Goal: Information Seeking & Learning: Learn about a topic

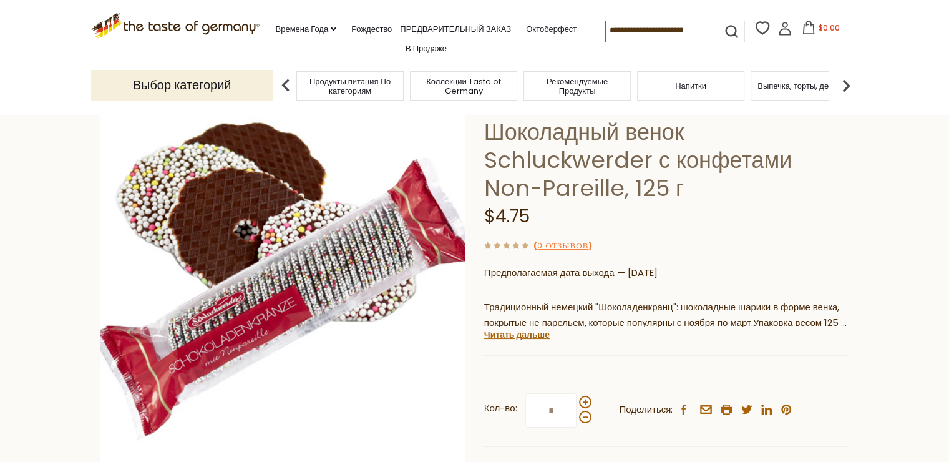
scroll to position [62, 0]
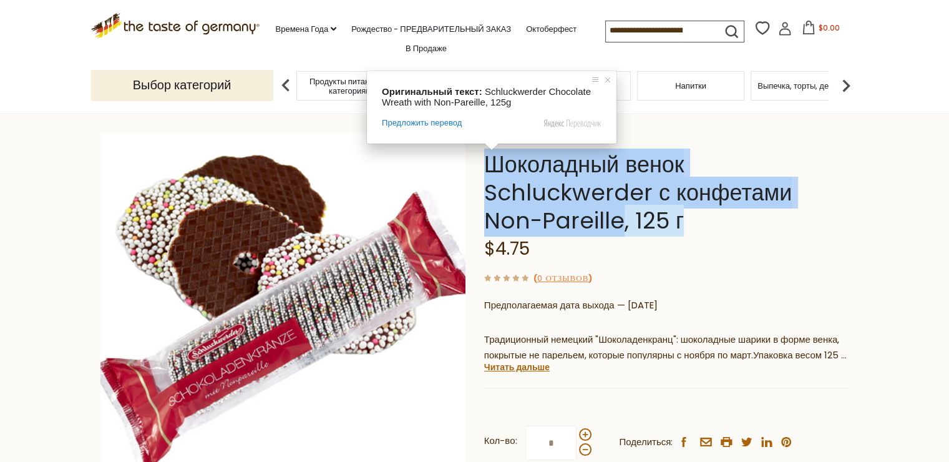
drag, startPoint x: 479, startPoint y: 161, endPoint x: 616, endPoint y: 214, distance: 147.1
click at [616, 214] on div "Главная Рождество - ПРЕДВАРИТЕЛЬНЫЙ ЗАКАЗ Рождественские шоколадки и конфеты Шо…" at bounding box center [474, 323] width 767 height 495
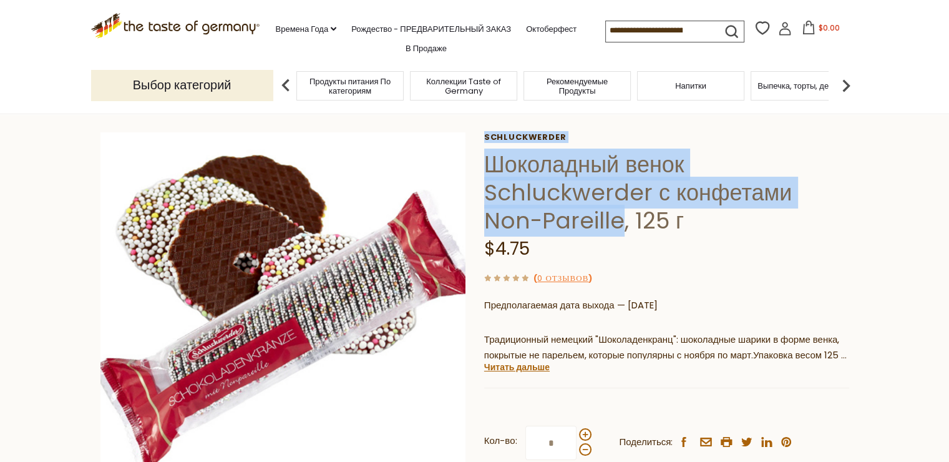
copy div "Schluckwerder Шоколадный венок Schluckwerder с конфетами Non-Pareille"
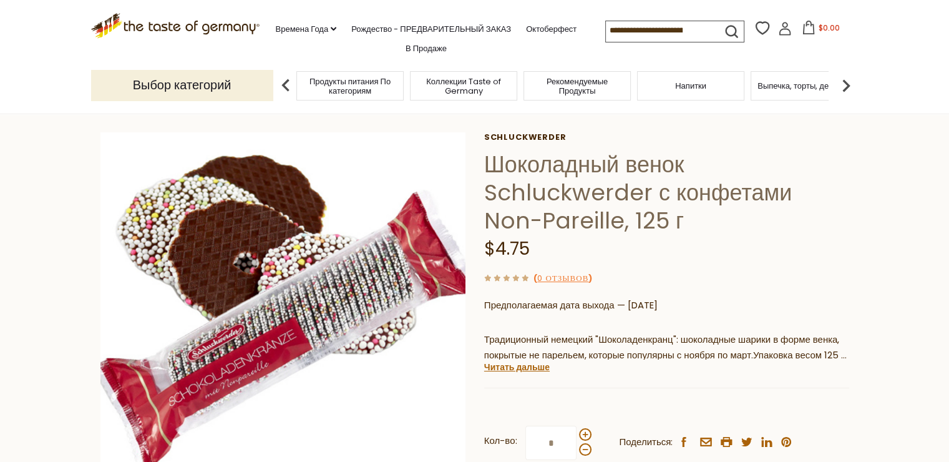
click at [3, 289] on section "Главная Рождество - ПРЕДВАРИТЕЛЬНЫЙ ЗАКАЗ Рождественские шоколадки и конфеты Шо…" at bounding box center [474, 336] width 949 height 570
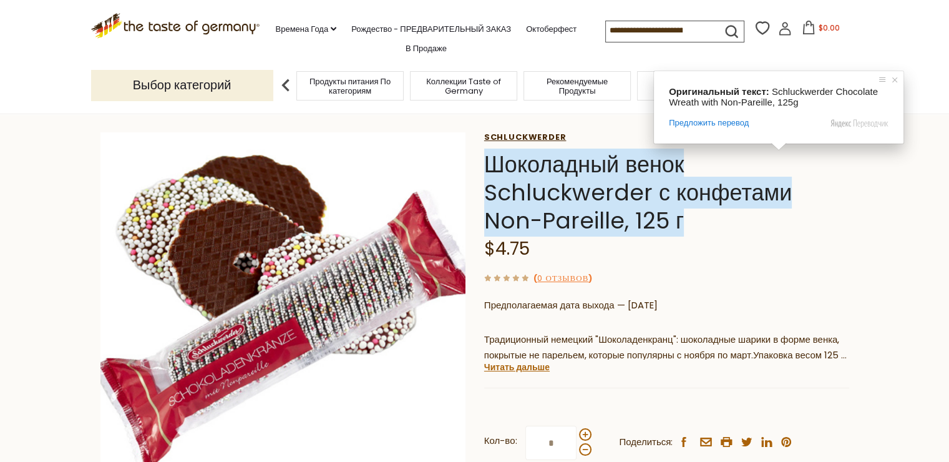
scroll to position [125, 0]
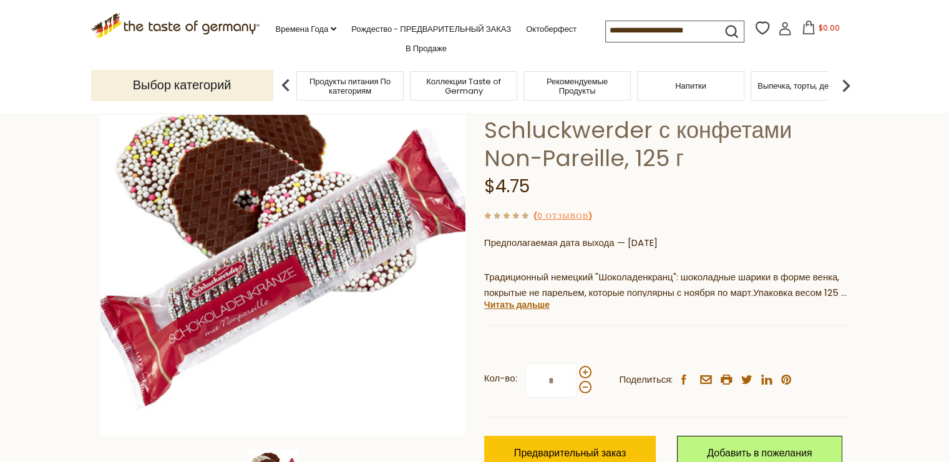
drag, startPoint x: 544, startPoint y: 183, endPoint x: 497, endPoint y: 188, distance: 47.0
click at [497, 188] on div "$4.75" at bounding box center [666, 186] width 365 height 29
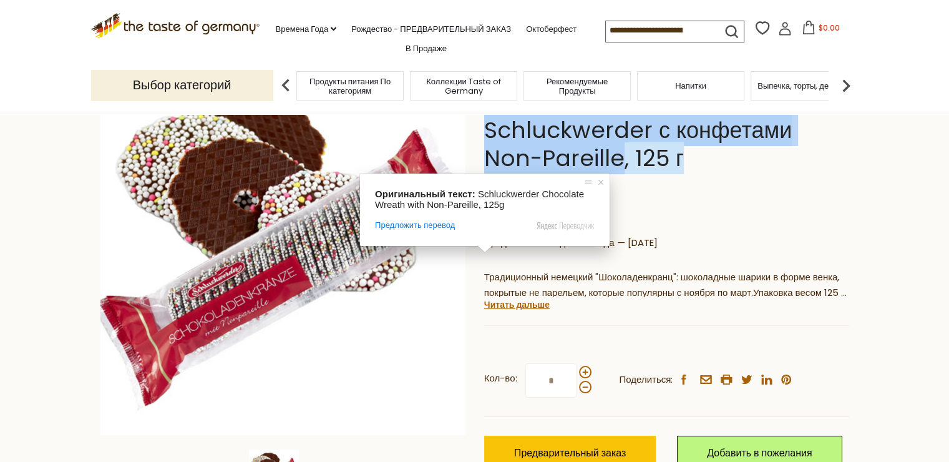
drag, startPoint x: 481, startPoint y: 132, endPoint x: 618, endPoint y: 152, distance: 138.0
click at [618, 152] on div "Главная Рождество - ПРЕДВАРИТЕЛЬНЫЙ ЗАКАЗ Рождественские шоколадки и конфеты Шо…" at bounding box center [474, 261] width 767 height 495
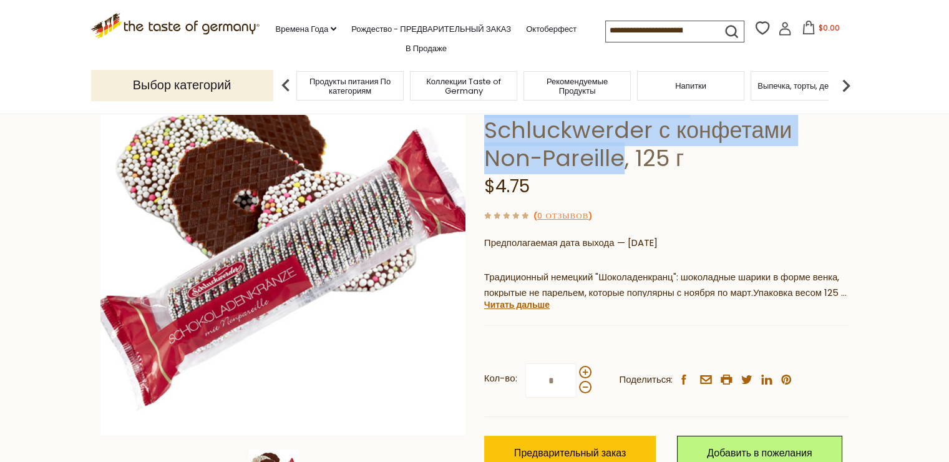
copy div "Schluckwerder Шоколадный венок Schluckwerder с конфетами Non-Pareille"
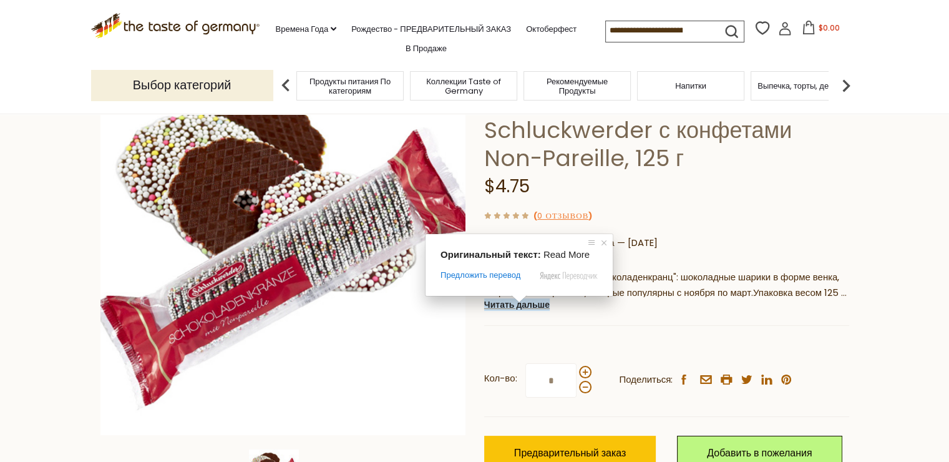
click at [510, 307] on ya-tr-span "Читать дальше" at bounding box center [516, 304] width 65 height 12
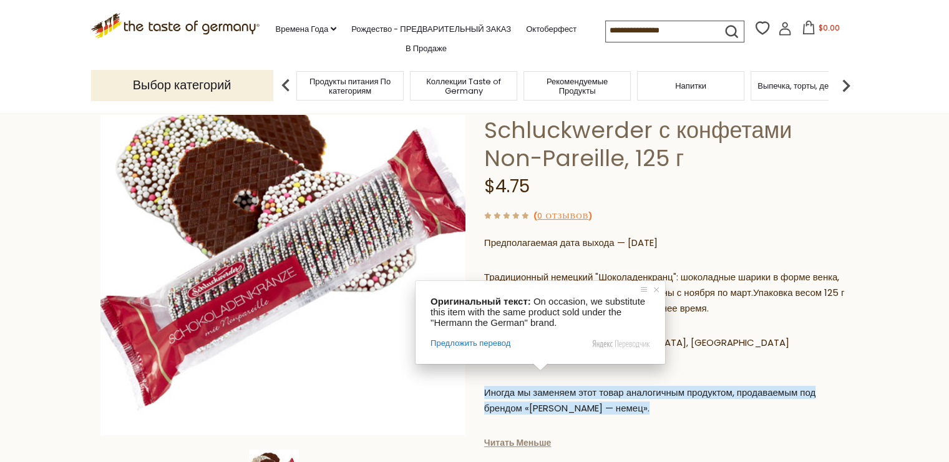
click at [545, 394] on ya-tr-span "Иногда мы заменяем этот товар аналогичным продуктом, продаваемым под брендом «[…" at bounding box center [649, 399] width 331 height 29
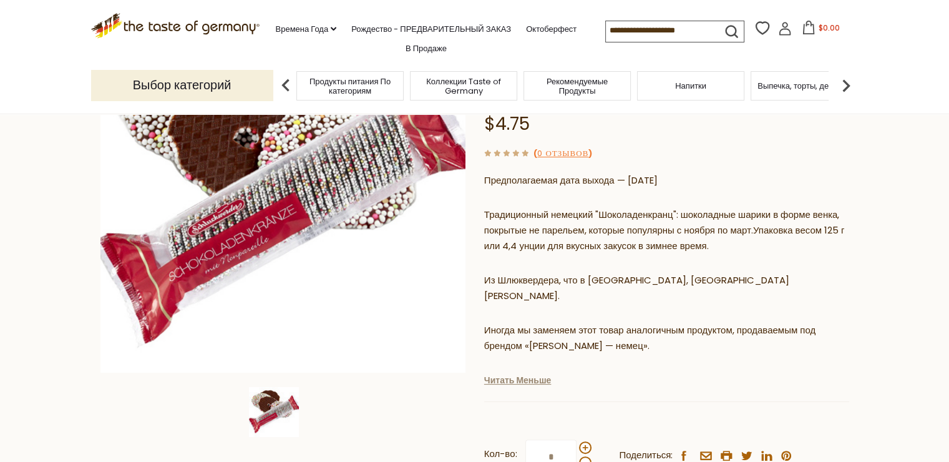
scroll to position [171, 0]
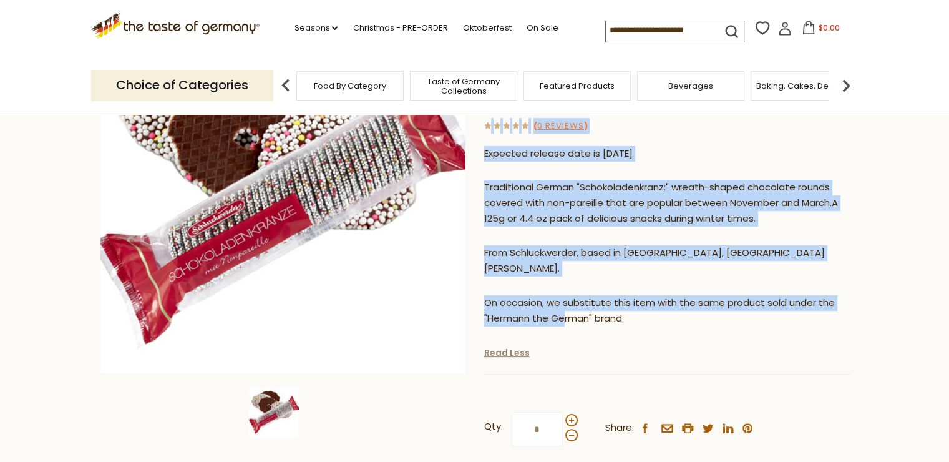
drag, startPoint x: 476, startPoint y: 301, endPoint x: 617, endPoint y: 308, distance: 141.2
click at [564, 308] on div "Home Christmas - PRE-ORDER Christmas Chocolates & Candy Schluckwerder Chocolate…" at bounding box center [474, 257] width 767 height 579
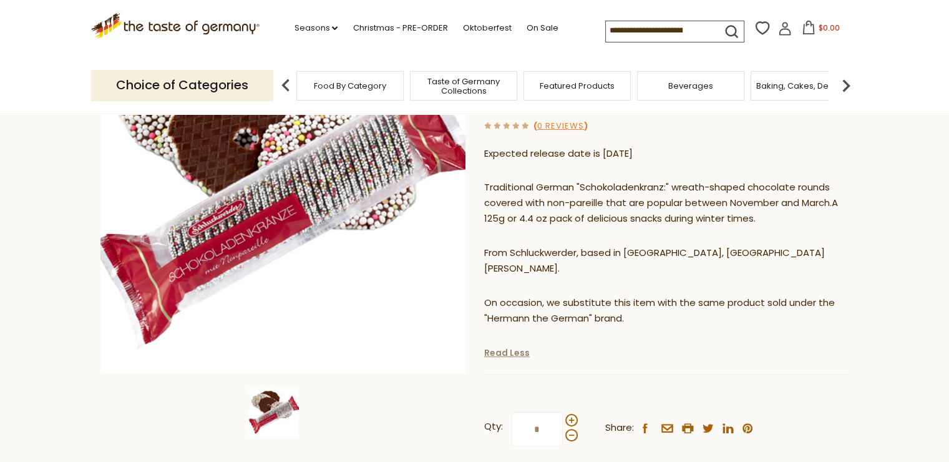
click at [637, 308] on p "On occasion, we substitute this item with the same product sold under the "Herm…" at bounding box center [666, 310] width 365 height 31
drag, startPoint x: 621, startPoint y: 302, endPoint x: 485, endPoint y: 302, distance: 136.6
click at [485, 302] on ya-tr-span "On occasion, we substitute this item with the same product sold under the "Herm…" at bounding box center [659, 310] width 351 height 29
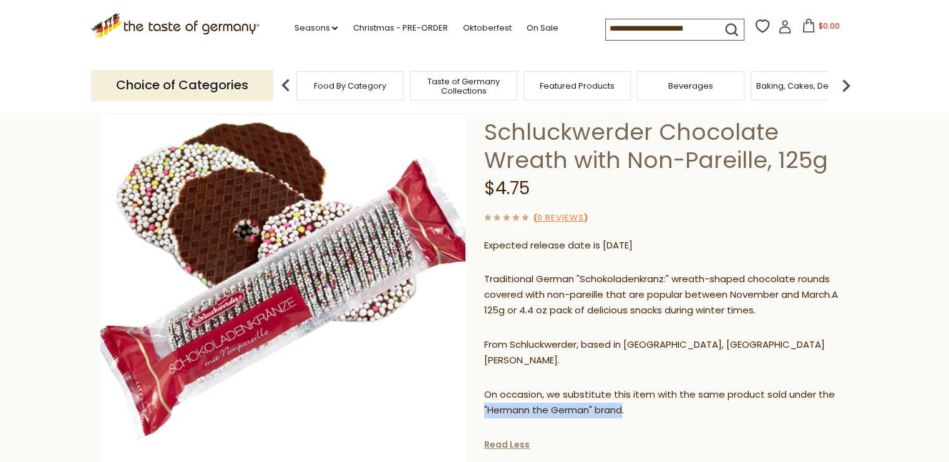
scroll to position [46, 0]
